Goal: Information Seeking & Learning: Learn about a topic

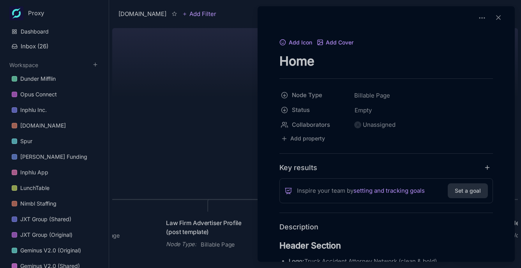
scroll to position [458, 0]
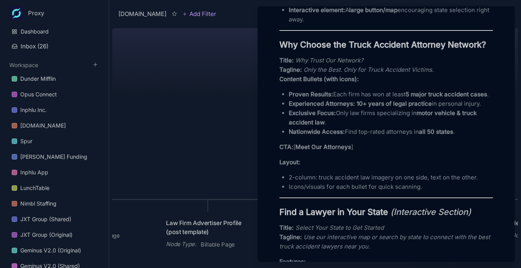
click at [250, 134] on div at bounding box center [260, 134] width 521 height 268
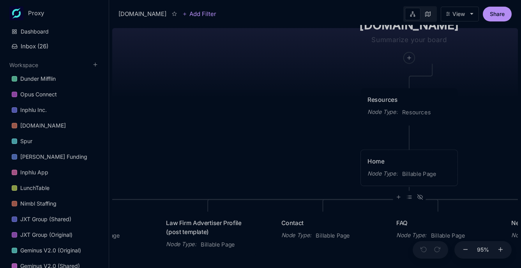
click at [379, 171] on div "Node Type :" at bounding box center [382, 173] width 30 height 9
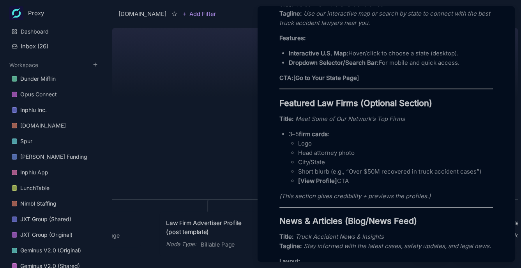
scroll to position [685, 0]
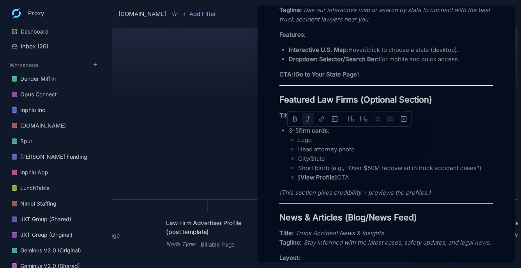
drag, startPoint x: 296, startPoint y: 136, endPoint x: 432, endPoint y: 136, distance: 136.3
click at [432, 120] on p "Title: Meet Some of Our Network’s Top Firms" at bounding box center [385, 115] width 213 height 9
click at [342, 144] on p "Logo" at bounding box center [395, 139] width 195 height 9
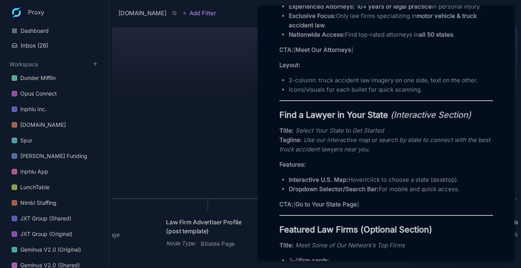
scroll to position [0, 0]
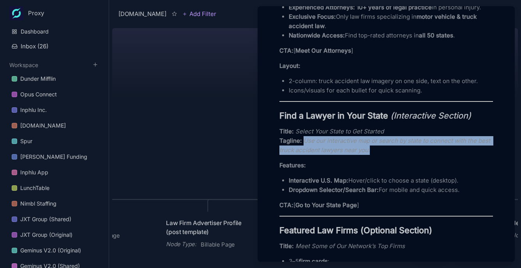
drag, startPoint x: 304, startPoint y: 160, endPoint x: 415, endPoint y: 176, distance: 112.6
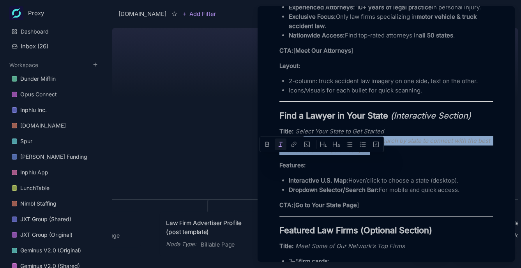
copy em "Use our interactive map or search by state to connect with the best truck accid…"
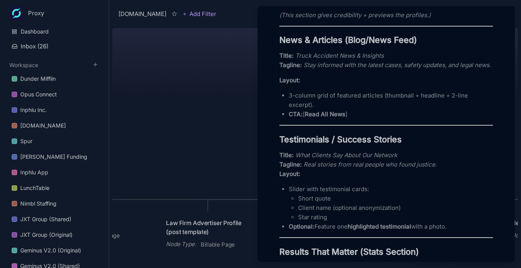
scroll to position [873, 0]
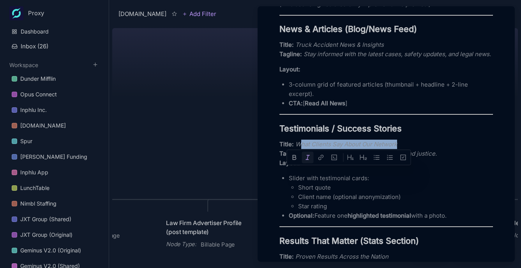
drag, startPoint x: 298, startPoint y: 173, endPoint x: 429, endPoint y: 173, distance: 131.3
click at [429, 167] on p "Title: What Clients Say About Our Network Tagline: Real stories from real peopl…" at bounding box center [385, 153] width 213 height 28
copy em "hat Clients Say About Our Network"
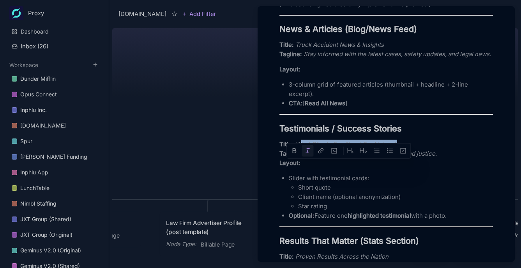
scroll to position [907, 0]
